Goal: Check status: Check status

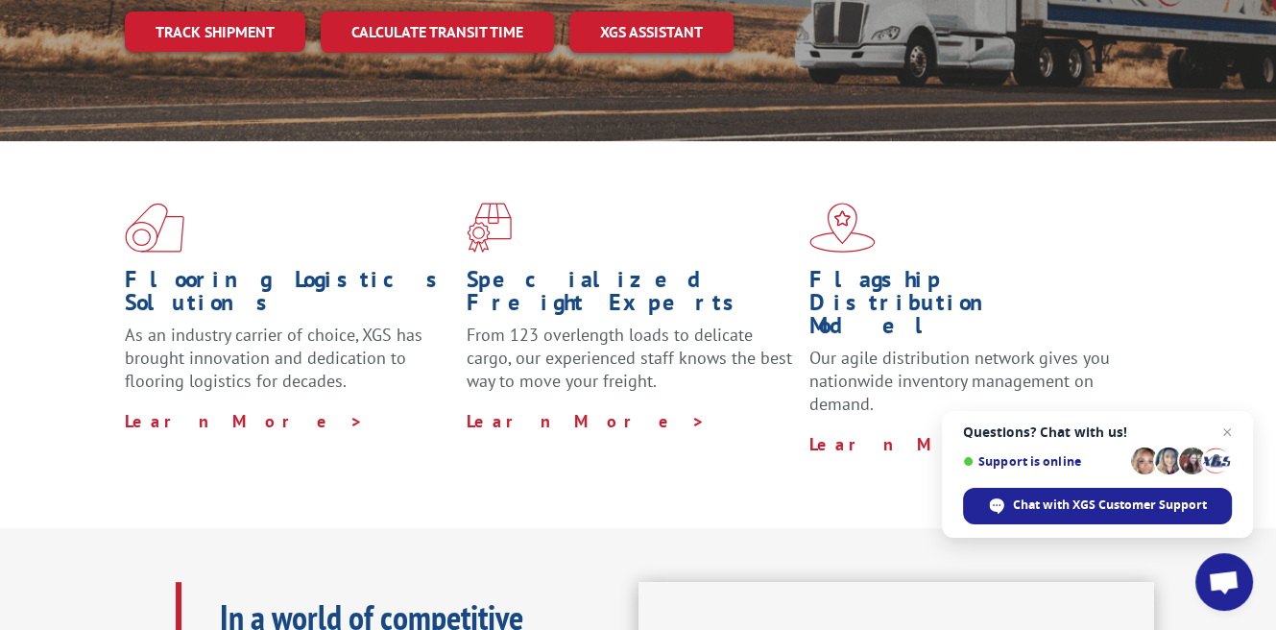
scroll to position [290, 0]
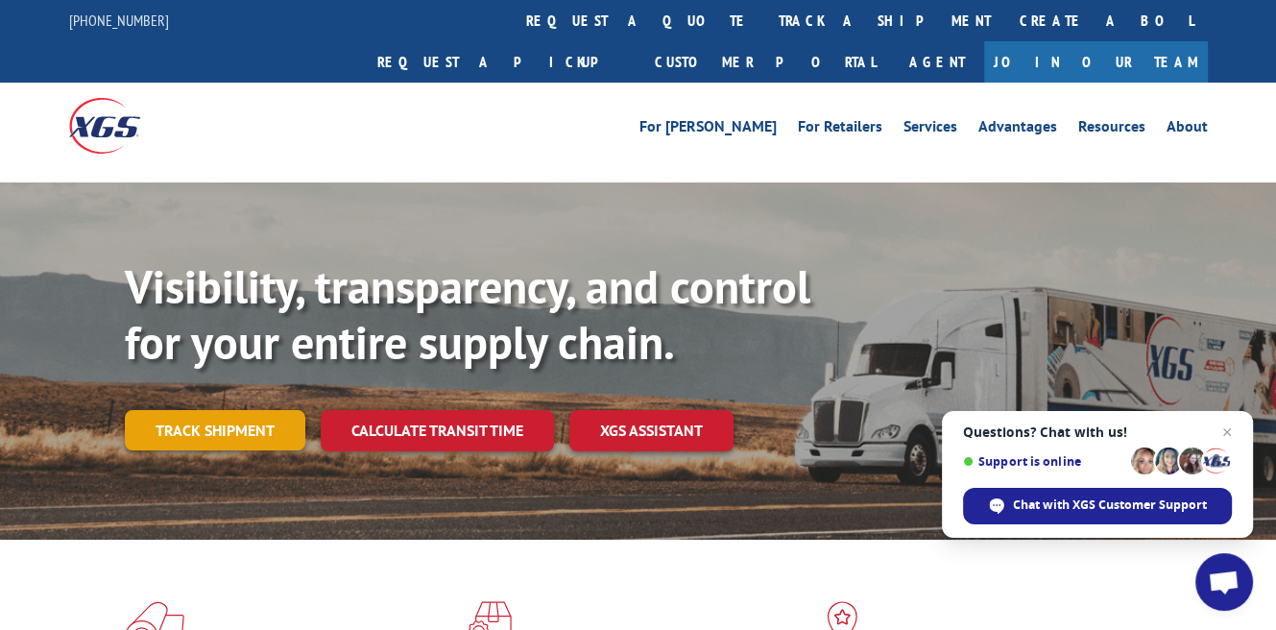
click at [211, 410] on link "Track shipment" at bounding box center [215, 430] width 181 height 40
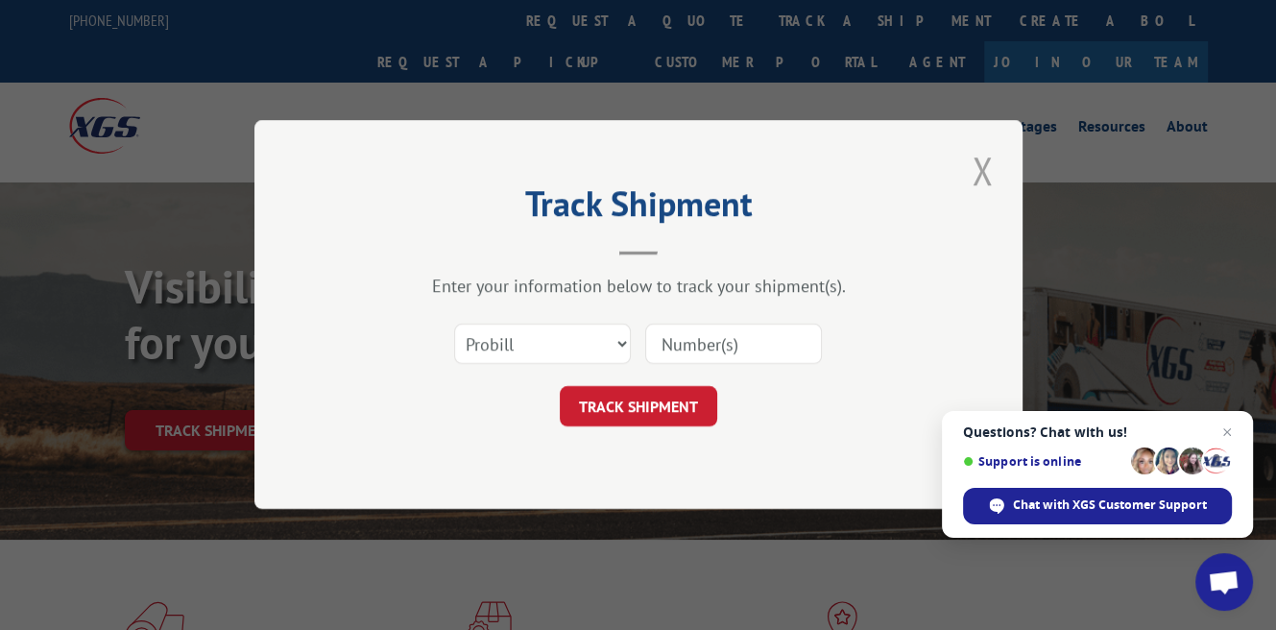
click at [982, 173] on button "Close modal" at bounding box center [982, 170] width 33 height 53
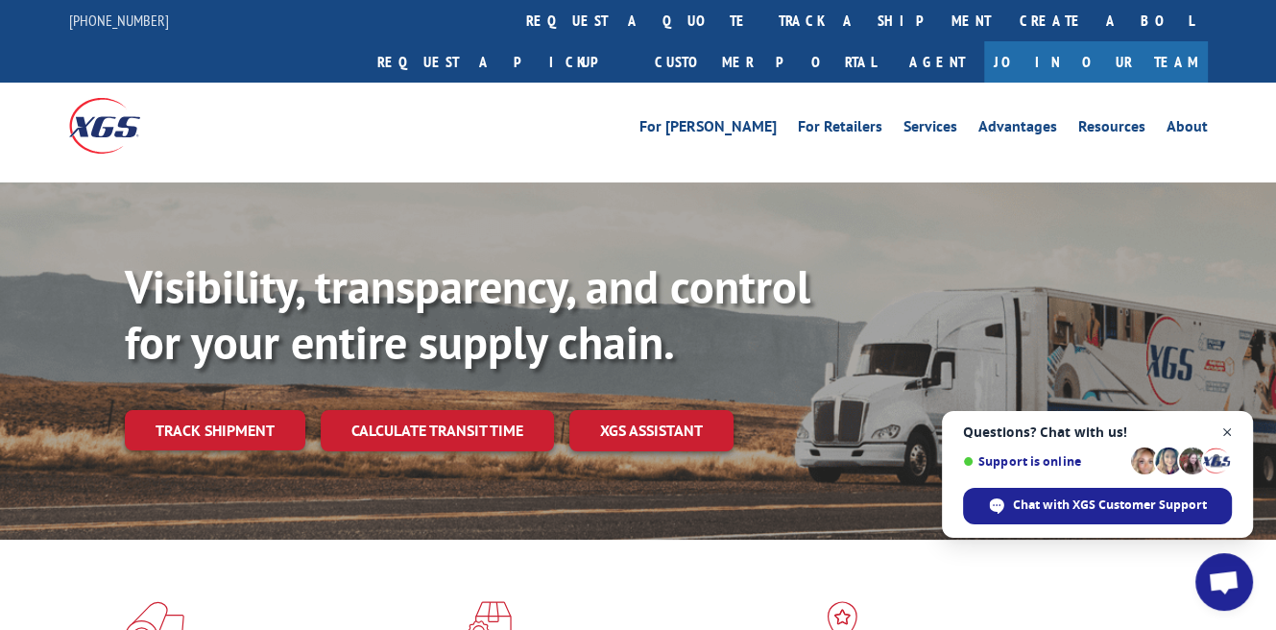
click at [1232, 429] on span "Open chat" at bounding box center [1228, 433] width 24 height 24
